Goal: Task Accomplishment & Management: Use online tool/utility

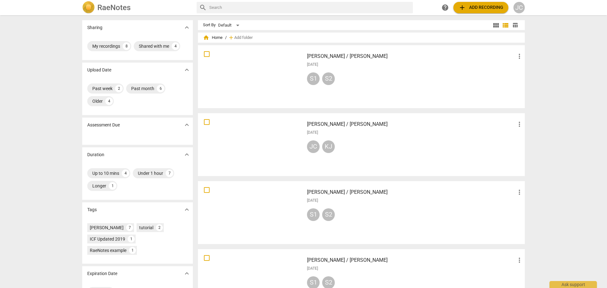
click at [485, 9] on span "add Add recording" at bounding box center [480, 8] width 45 height 8
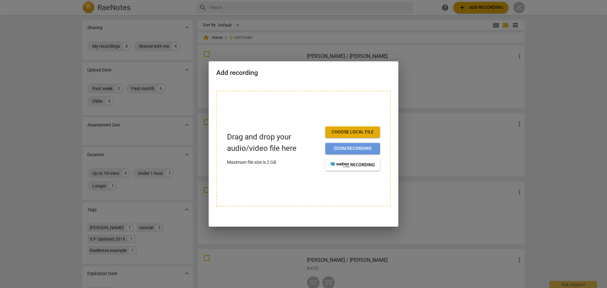
click at [362, 148] on span "Zoom recording" at bounding box center [352, 148] width 45 height 6
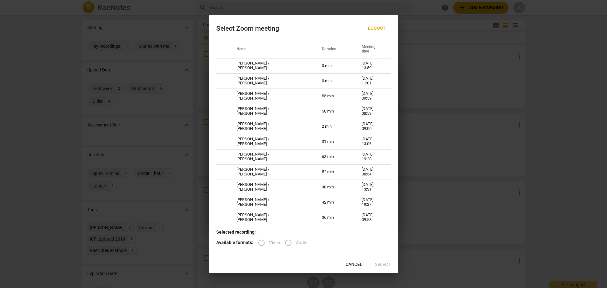
click at [260, 243] on label "Video" at bounding box center [267, 242] width 26 height 15
click at [262, 241] on label "Video" at bounding box center [267, 242] width 26 height 15
click at [381, 27] on span "Logout" at bounding box center [377, 28] width 18 height 6
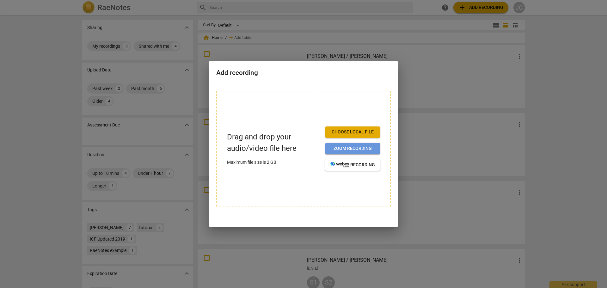
click at [345, 151] on span "Zoom recording" at bounding box center [352, 148] width 45 height 6
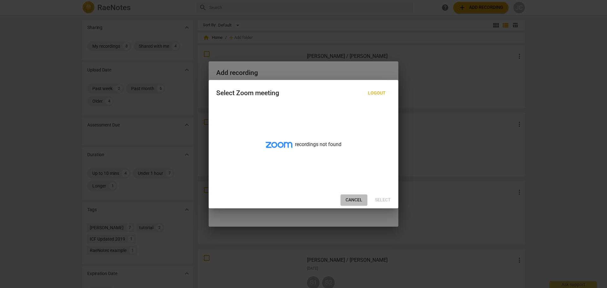
click at [356, 200] on span "Cancel" at bounding box center [353, 200] width 17 height 6
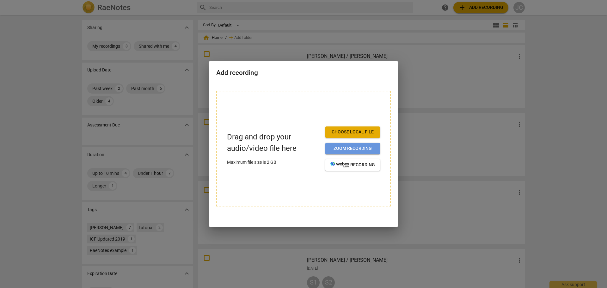
click at [350, 149] on span "Zoom recording" at bounding box center [352, 148] width 45 height 6
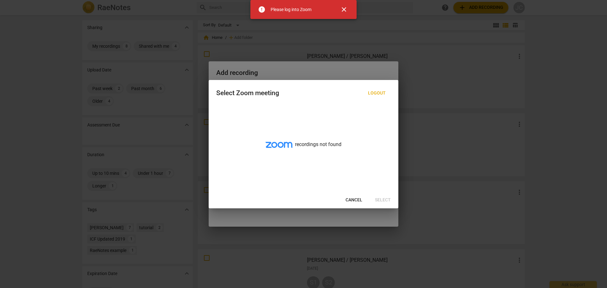
click at [347, 10] on span "close" at bounding box center [344, 10] width 8 height 8
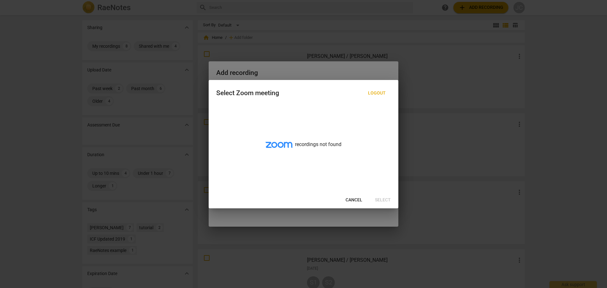
click at [298, 146] on div "recordings not found" at bounding box center [304, 148] width 190 height 87
click at [354, 198] on span "Cancel" at bounding box center [353, 200] width 17 height 6
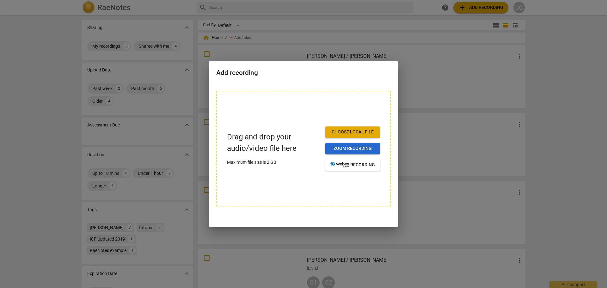
click at [341, 150] on span "Zoom recording" at bounding box center [352, 148] width 45 height 6
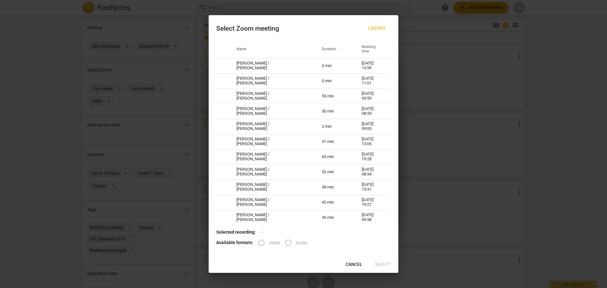
click at [260, 244] on label "Video" at bounding box center [267, 242] width 26 height 15
click at [261, 242] on label "Video" at bounding box center [267, 242] width 26 height 15
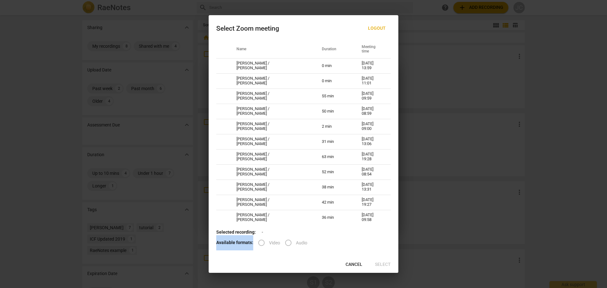
click at [261, 242] on label "Video" at bounding box center [267, 242] width 26 height 15
click at [312, 241] on div "Available formats: Video Audio" at bounding box center [303, 242] width 174 height 15
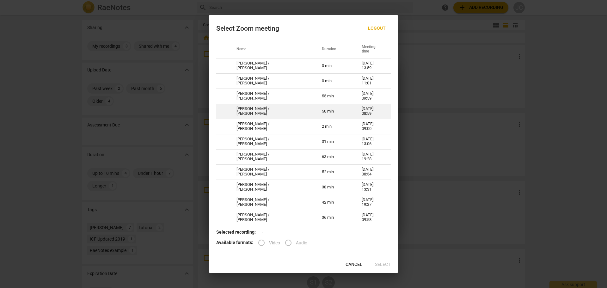
click at [279, 113] on td "[PERSON_NAME] / [PERSON_NAME]" at bounding box center [271, 111] width 85 height 15
radio input "true"
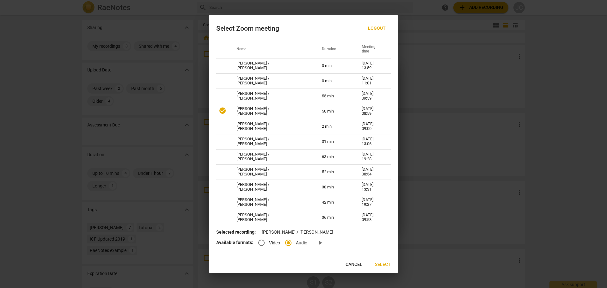
click at [261, 244] on input "Video" at bounding box center [261, 242] width 15 height 15
radio input "true"
click at [385, 265] on span "Select" at bounding box center [383, 264] width 16 height 6
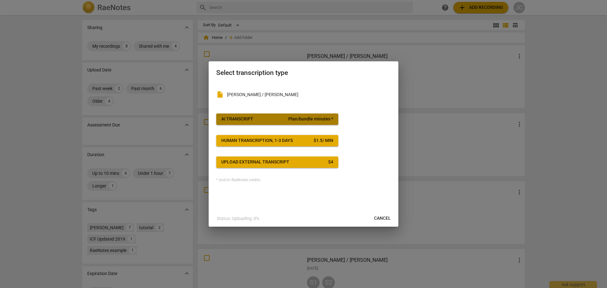
click at [257, 122] on button "AI Transcript Plan/bundle minutes *" at bounding box center [277, 118] width 122 height 11
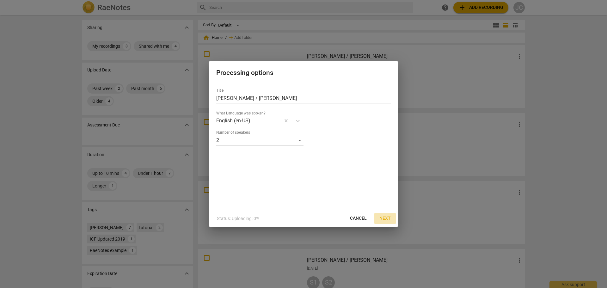
click at [383, 217] on span "Next" at bounding box center [384, 218] width 11 height 6
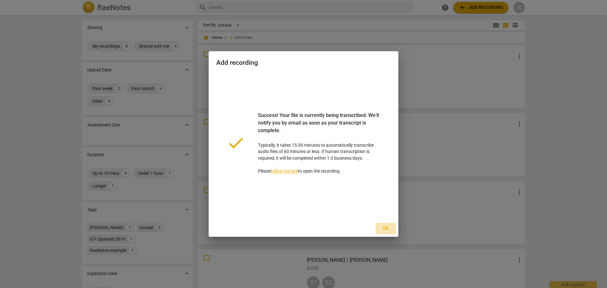
click at [387, 228] on span "Ok" at bounding box center [386, 228] width 10 height 6
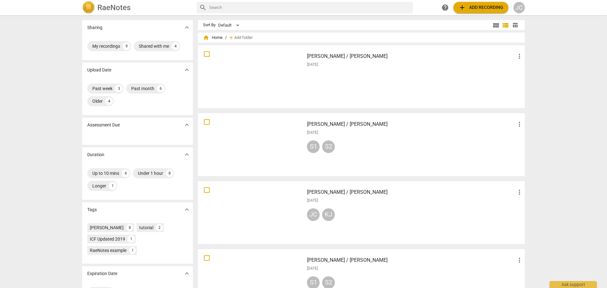
click at [253, 73] on div at bounding box center [251, 76] width 102 height 58
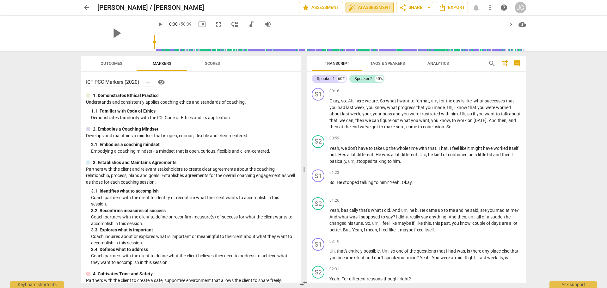
click at [371, 9] on span "auto_fix_high AI Assessment" at bounding box center [369, 8] width 42 height 8
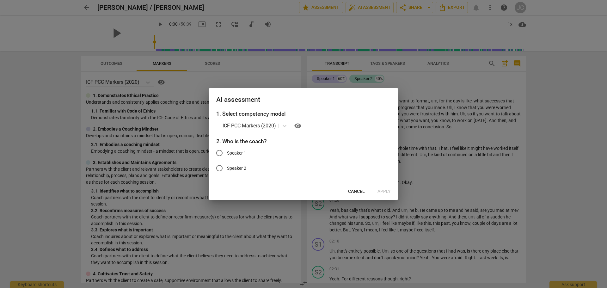
click at [358, 191] on span "Cancel" at bounding box center [356, 191] width 17 height 6
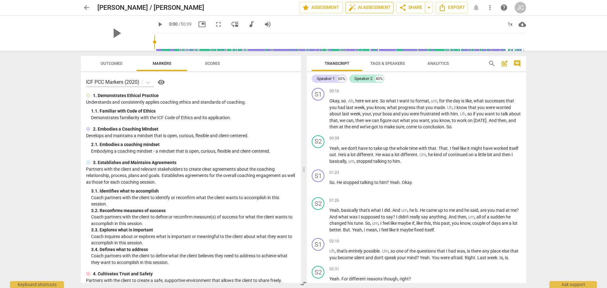
click at [361, 9] on span "auto_fix_high AI Assessment" at bounding box center [369, 8] width 42 height 8
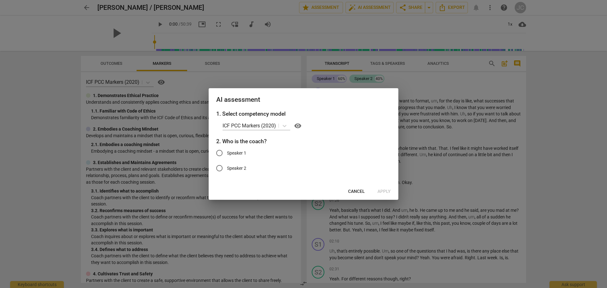
click at [220, 152] on input "Speaker 1" at bounding box center [219, 152] width 15 height 15
radio input "true"
click at [385, 191] on span "Apply" at bounding box center [383, 191] width 13 height 6
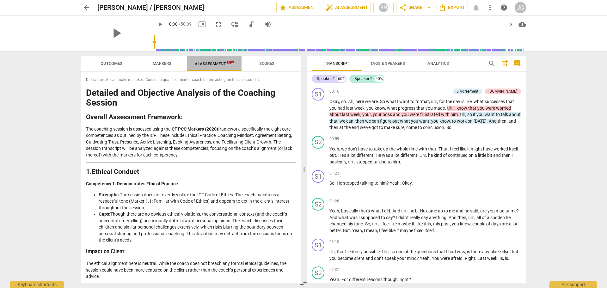
click at [209, 63] on span "AI Assessment New" at bounding box center [214, 63] width 39 height 5
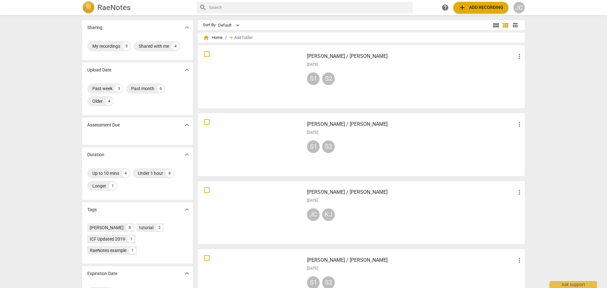
click at [482, 6] on span "add Add recording" at bounding box center [480, 8] width 45 height 8
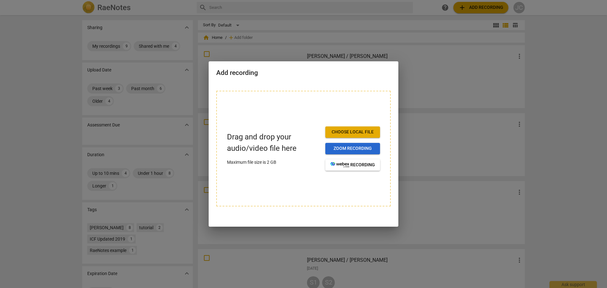
click at [356, 150] on span "Zoom recording" at bounding box center [352, 148] width 45 height 6
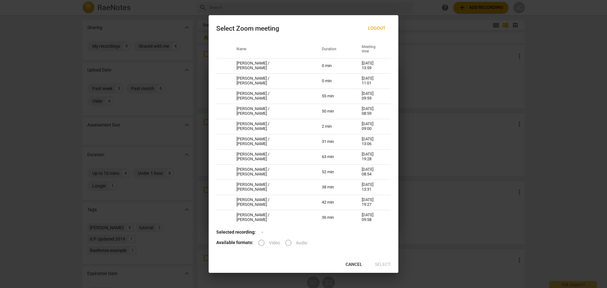
click at [347, 265] on span "Cancel" at bounding box center [353, 264] width 17 height 6
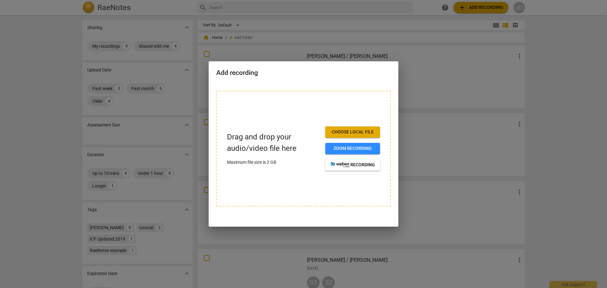
click at [413, 57] on div at bounding box center [303, 144] width 607 height 288
